Goal: Check status: Check status

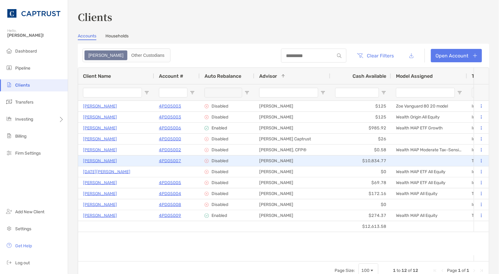
click at [109, 162] on p "[PERSON_NAME]" at bounding box center [100, 161] width 34 height 8
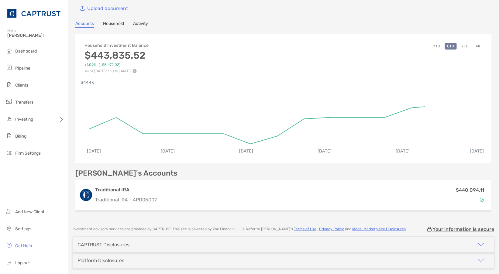
scroll to position [16, 0]
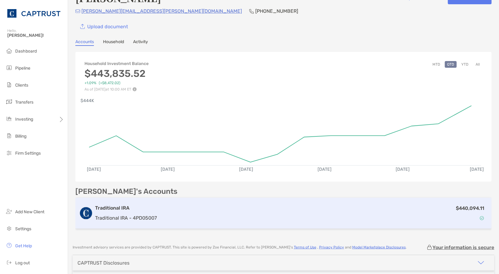
click at [296, 214] on div "$440,094.11" at bounding box center [323, 213] width 329 height 18
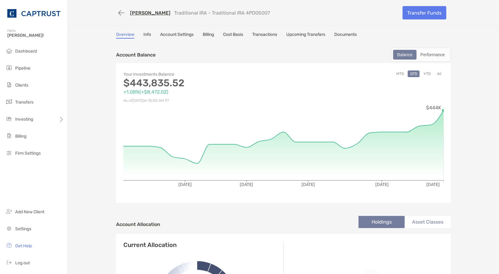
drag, startPoint x: 104, startPoint y: 140, endPoint x: 110, endPoint y: 125, distance: 16.6
drag, startPoint x: 269, startPoint y: 13, endPoint x: 241, endPoint y: 15, distance: 28.1
click at [241, 15] on div "[PERSON_NAME] Traditional IRA - Traditional IRA 4PD05007" at bounding box center [257, 12] width 282 height 11
copy p "4PD05007"
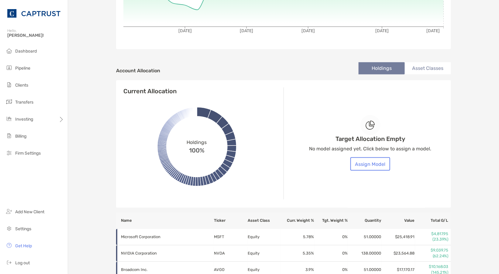
scroll to position [162, 0]
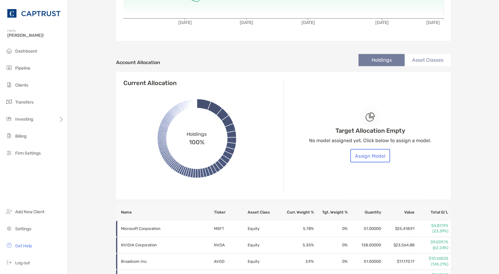
drag, startPoint x: 472, startPoint y: 102, endPoint x: 496, endPoint y: 116, distance: 27.4
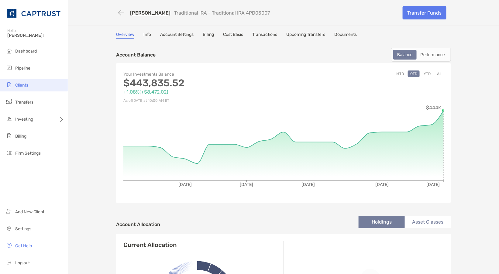
click at [23, 87] on span "Clients" at bounding box center [21, 85] width 13 height 5
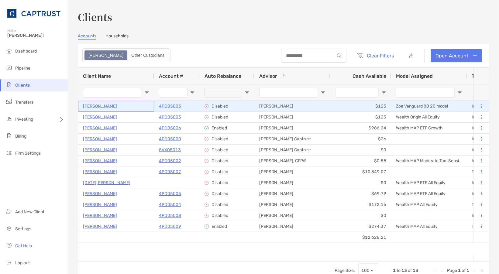
click at [103, 107] on p "[PERSON_NAME]" at bounding box center [100, 106] width 34 height 8
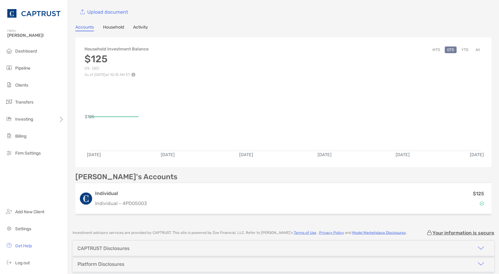
scroll to position [57, 0]
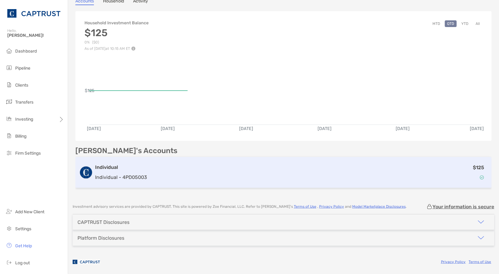
click at [321, 173] on div "$125" at bounding box center [318, 173] width 338 height 18
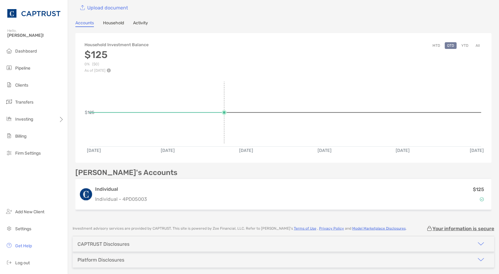
scroll to position [57, 0]
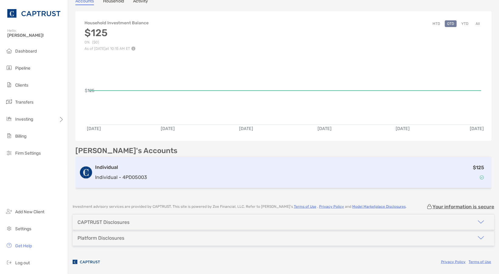
click at [211, 172] on div "$125" at bounding box center [318, 173] width 338 height 18
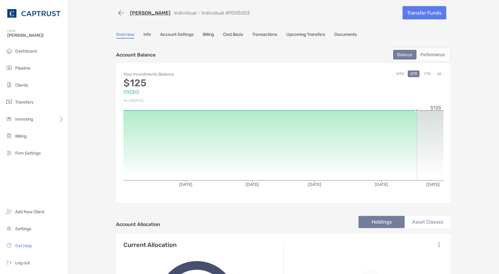
click at [172, 34] on link "Account Settings" at bounding box center [176, 35] width 33 height 7
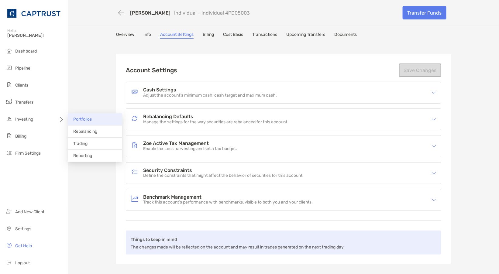
click at [103, 119] on li "Portfolios" at bounding box center [95, 119] width 54 height 12
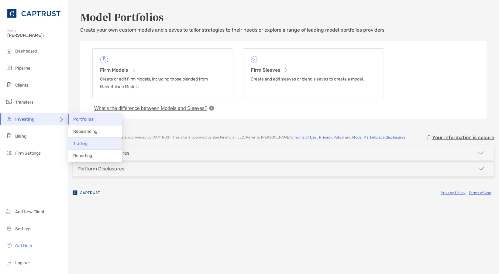
click at [81, 145] on span "Trading" at bounding box center [80, 143] width 14 height 5
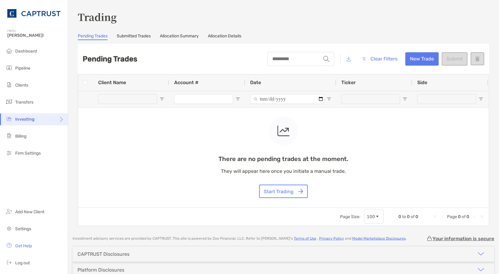
click at [138, 36] on link "Submitted Trades" at bounding box center [134, 36] width 34 height 7
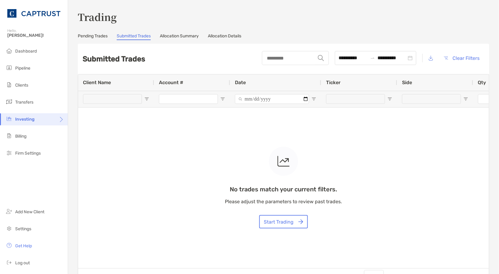
click at [95, 36] on link "Pending Trades" at bounding box center [93, 36] width 30 height 7
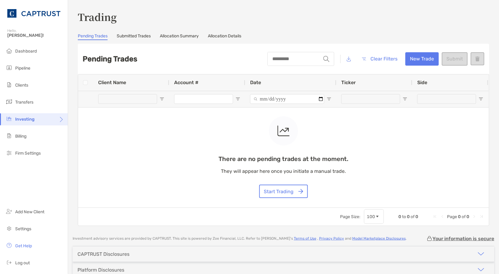
click at [126, 35] on link "Submitted Trades" at bounding box center [134, 36] width 34 height 7
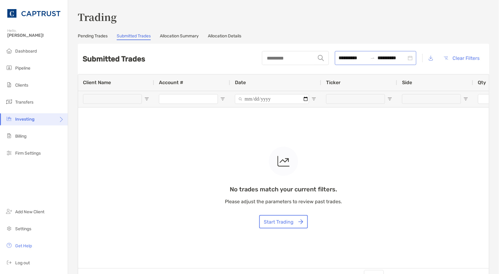
click at [403, 62] on div "**********" at bounding box center [375, 58] width 81 height 14
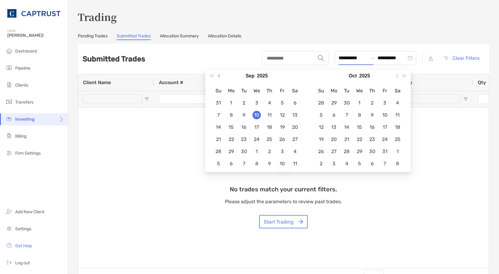
click at [218, 77] on button "Previous month (PageUp)" at bounding box center [220, 76] width 8 height 12
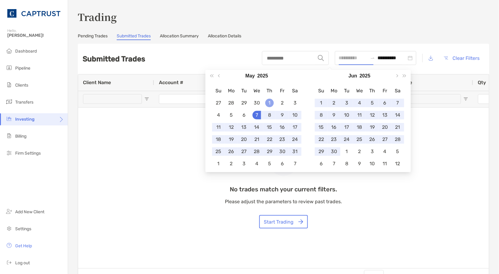
type input "**********"
click at [269, 101] on div "1" at bounding box center [269, 103] width 9 height 9
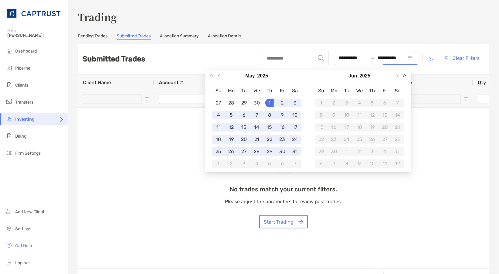
click at [403, 75] on span "Next year (Control + right)" at bounding box center [404, 75] width 3 height 3
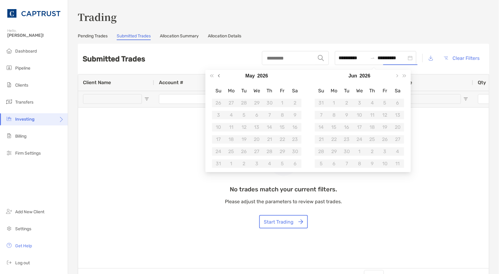
click at [219, 76] on span "Previous month (PageUp)" at bounding box center [219, 75] width 3 height 3
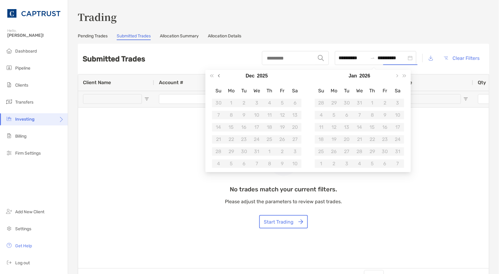
click at [219, 76] on span "Previous month (PageUp)" at bounding box center [219, 75] width 3 height 3
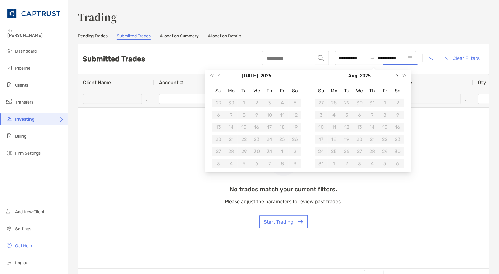
click at [396, 75] on span "Next month (PageDown)" at bounding box center [396, 75] width 3 height 3
click at [255, 114] on div "10" at bounding box center [256, 115] width 9 height 9
click at [377, 55] on input "**********" at bounding box center [391, 58] width 29 height 8
click at [218, 74] on button "Previous month (PageUp)" at bounding box center [220, 76] width 8 height 12
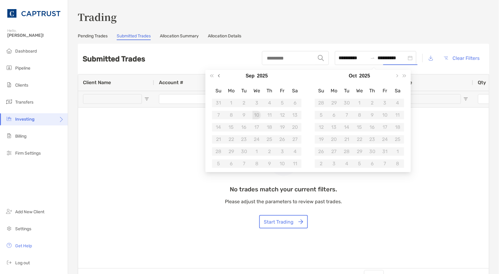
click at [218, 74] on button "Previous month (PageUp)" at bounding box center [220, 76] width 8 height 12
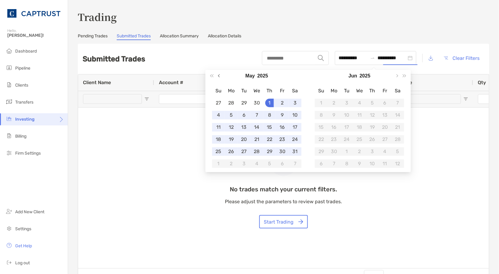
click at [218, 74] on button "Previous month (PageUp)" at bounding box center [220, 76] width 8 height 12
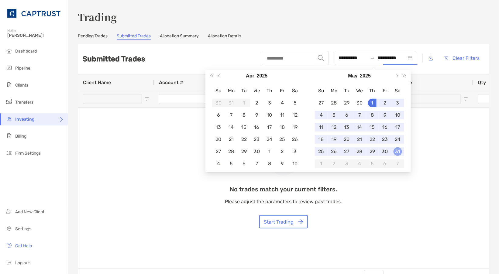
type input "**********"
click at [400, 152] on div "31" at bounding box center [397, 151] width 9 height 9
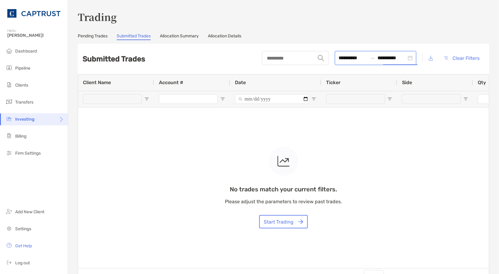
click at [338, 58] on input "**********" at bounding box center [352, 58] width 29 height 8
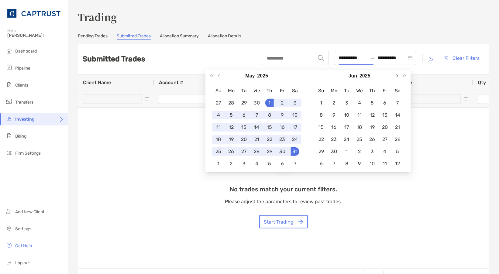
click at [396, 75] on span "Next month (PageDown)" at bounding box center [396, 75] width 3 height 3
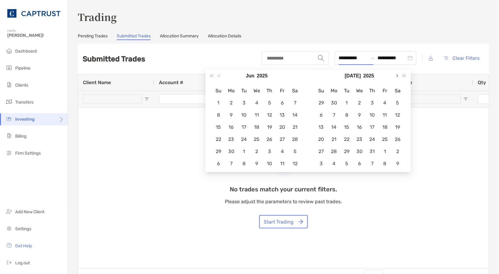
click at [396, 75] on span "Next month (PageDown)" at bounding box center [396, 75] width 3 height 3
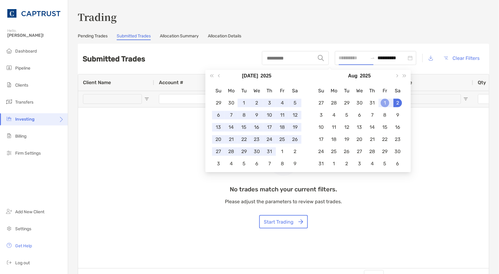
type input "**********"
click at [385, 101] on div "1" at bounding box center [385, 103] width 9 height 9
type input "**********"
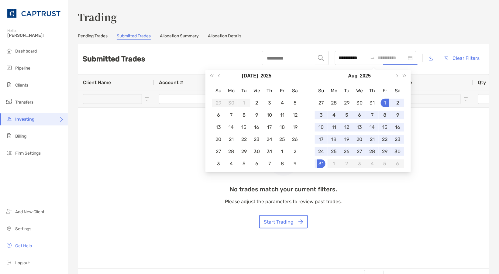
click at [321, 162] on div "31" at bounding box center [321, 163] width 9 height 9
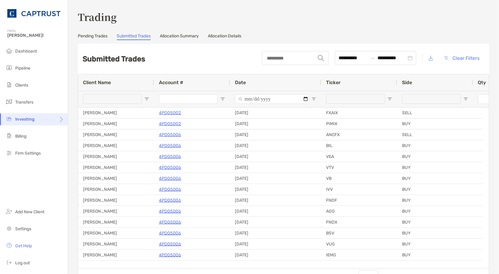
click at [183, 35] on link "Allocation Summary" at bounding box center [179, 36] width 39 height 7
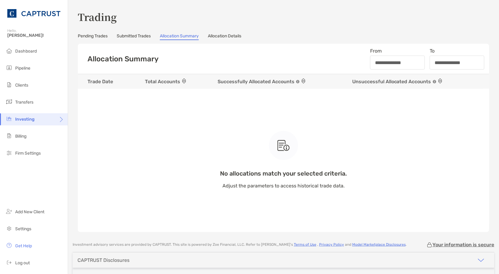
click at [236, 38] on link "Allocation Details" at bounding box center [224, 36] width 33 height 7
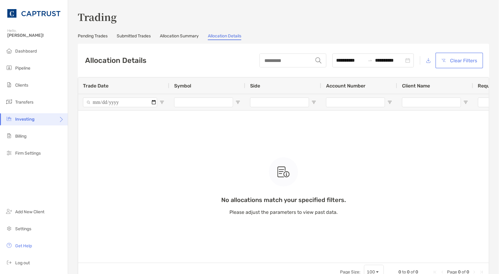
click at [458, 62] on button "Clear Filters" at bounding box center [459, 60] width 45 height 13
click at [25, 136] on span "Billing" at bounding box center [20, 136] width 11 height 5
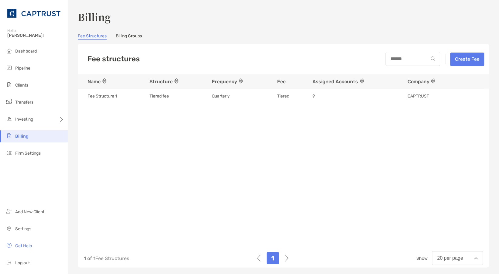
click at [362, 127] on div "Name Structure Frequency Fee Assigned Accounts Company 0aae7fe0-4e76-11ef-99ee-…" at bounding box center [283, 158] width 411 height 168
